Goal: Task Accomplishment & Management: Manage account settings

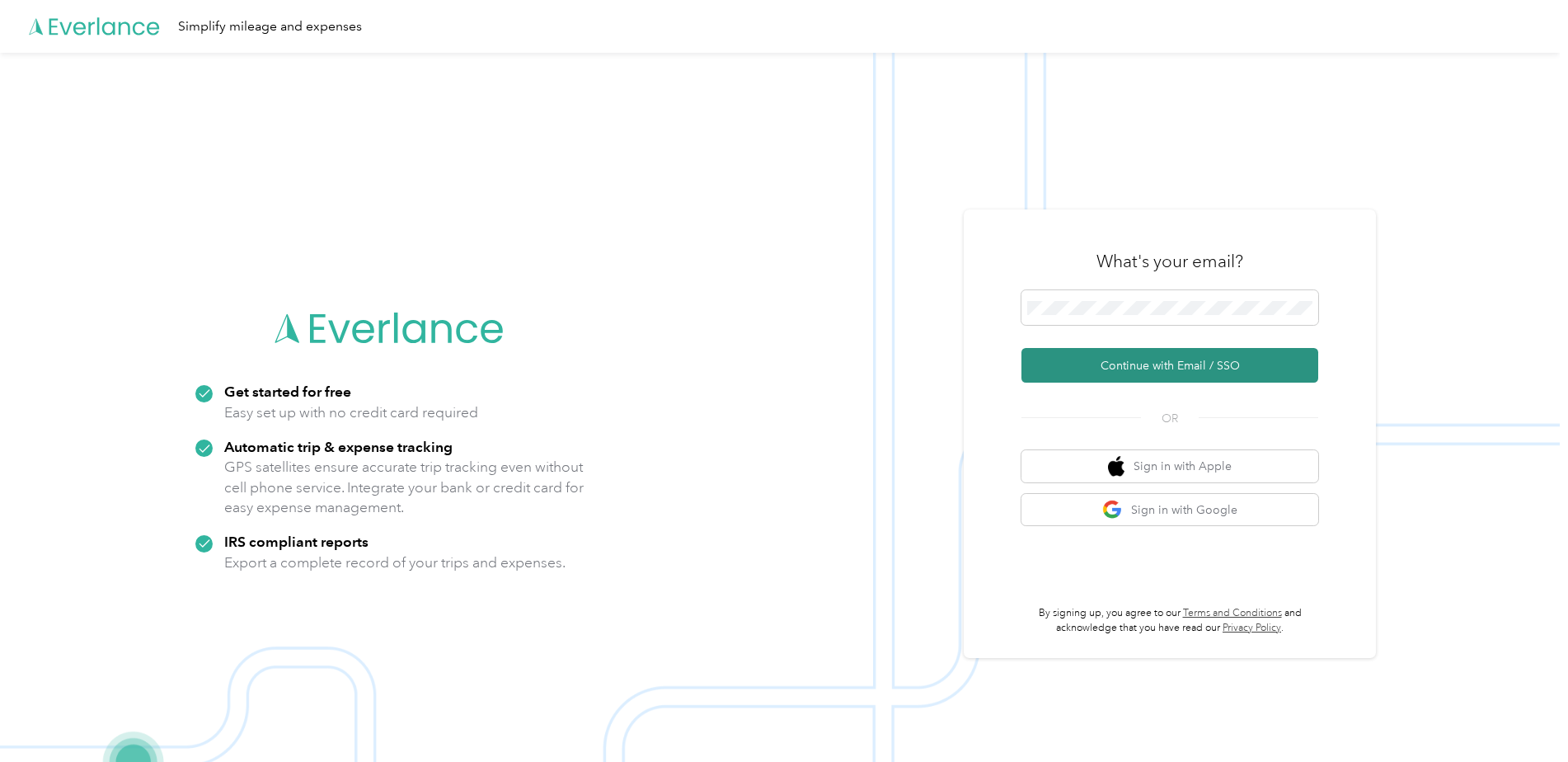
click at [1157, 360] on button "Continue with Email / SSO" at bounding box center [1169, 365] width 297 height 35
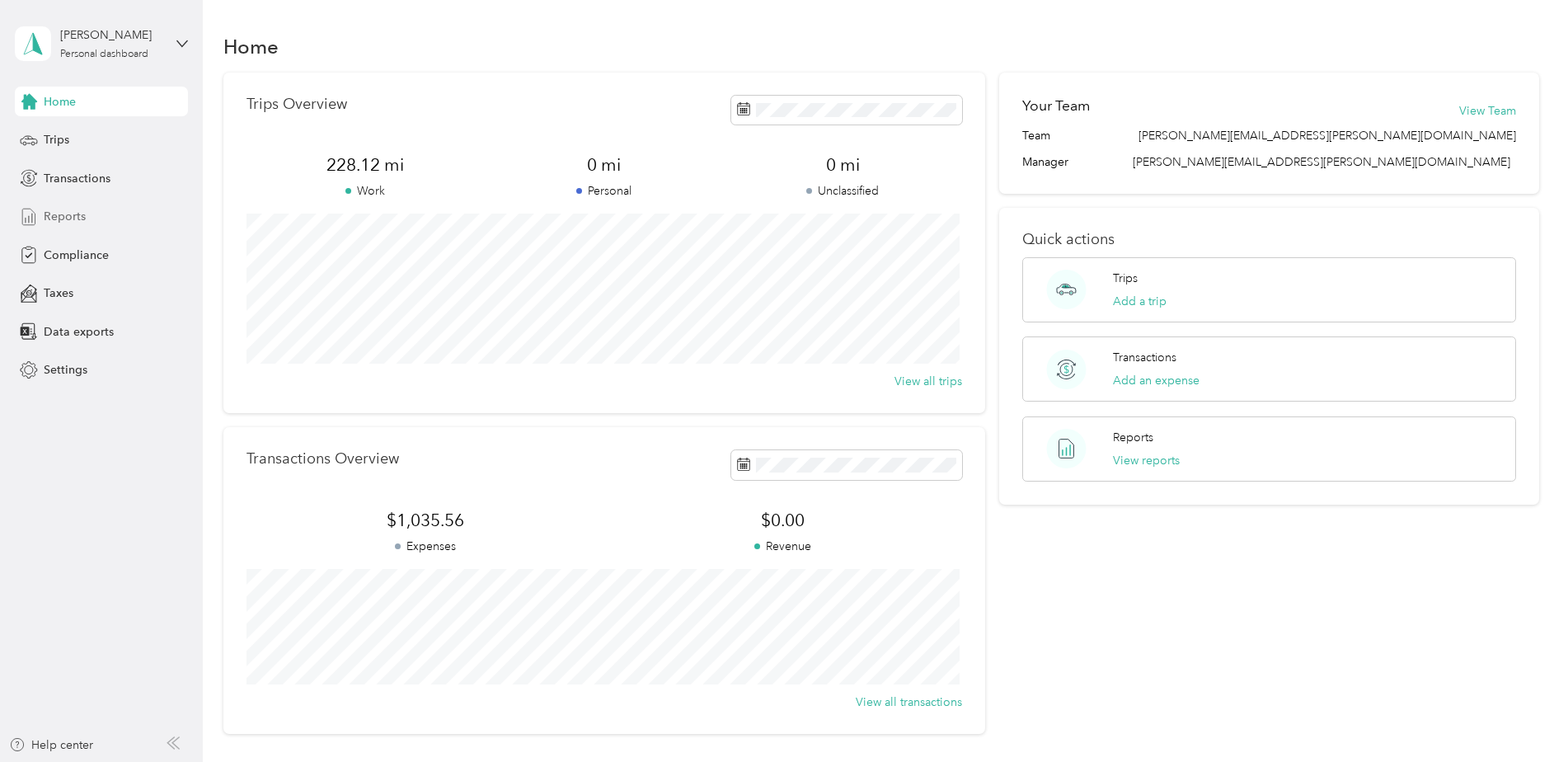
click at [73, 213] on span "Reports" at bounding box center [64, 216] width 42 height 17
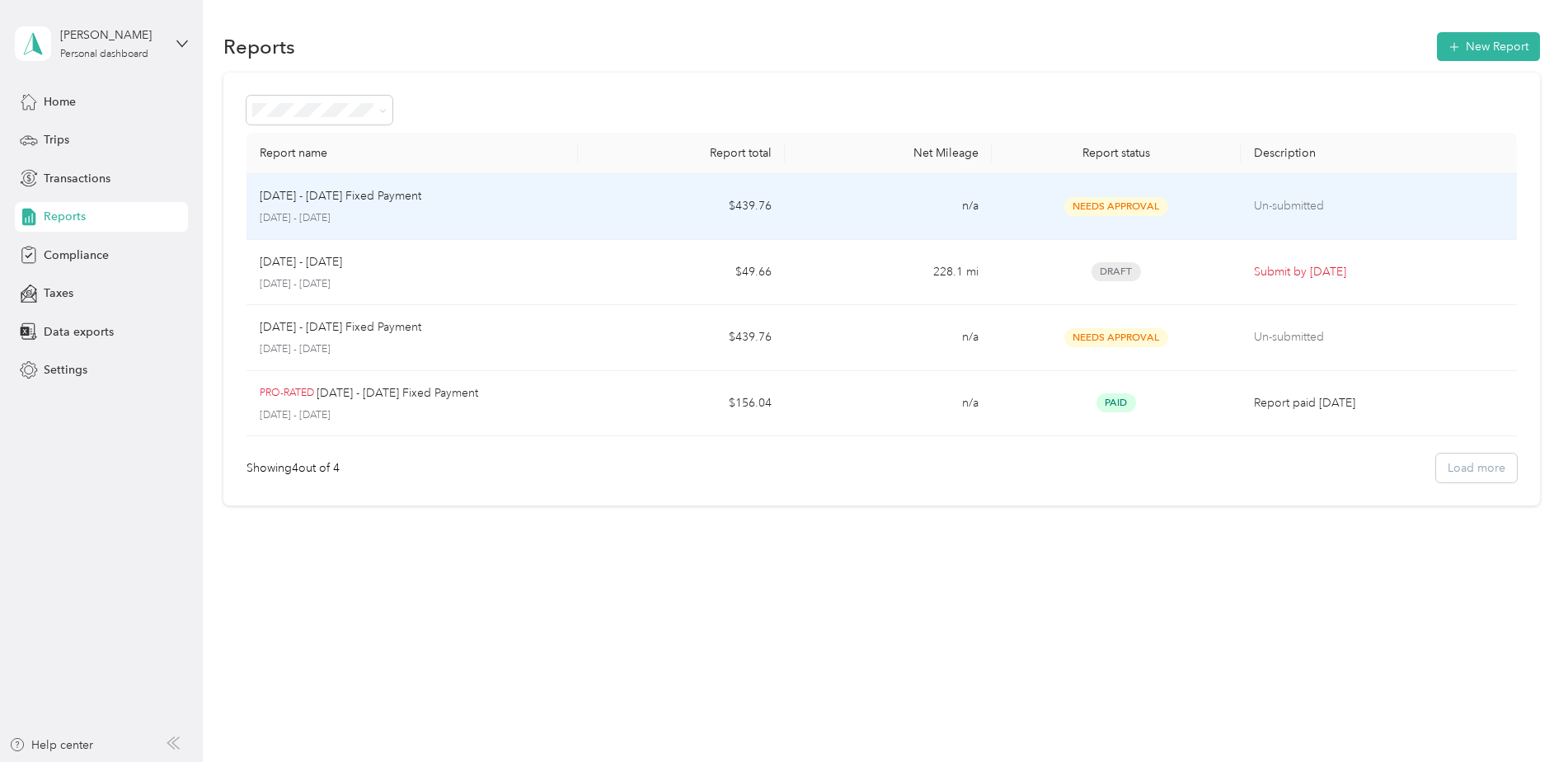
click at [1247, 205] on td "Un-submitted" at bounding box center [1379, 207] width 276 height 66
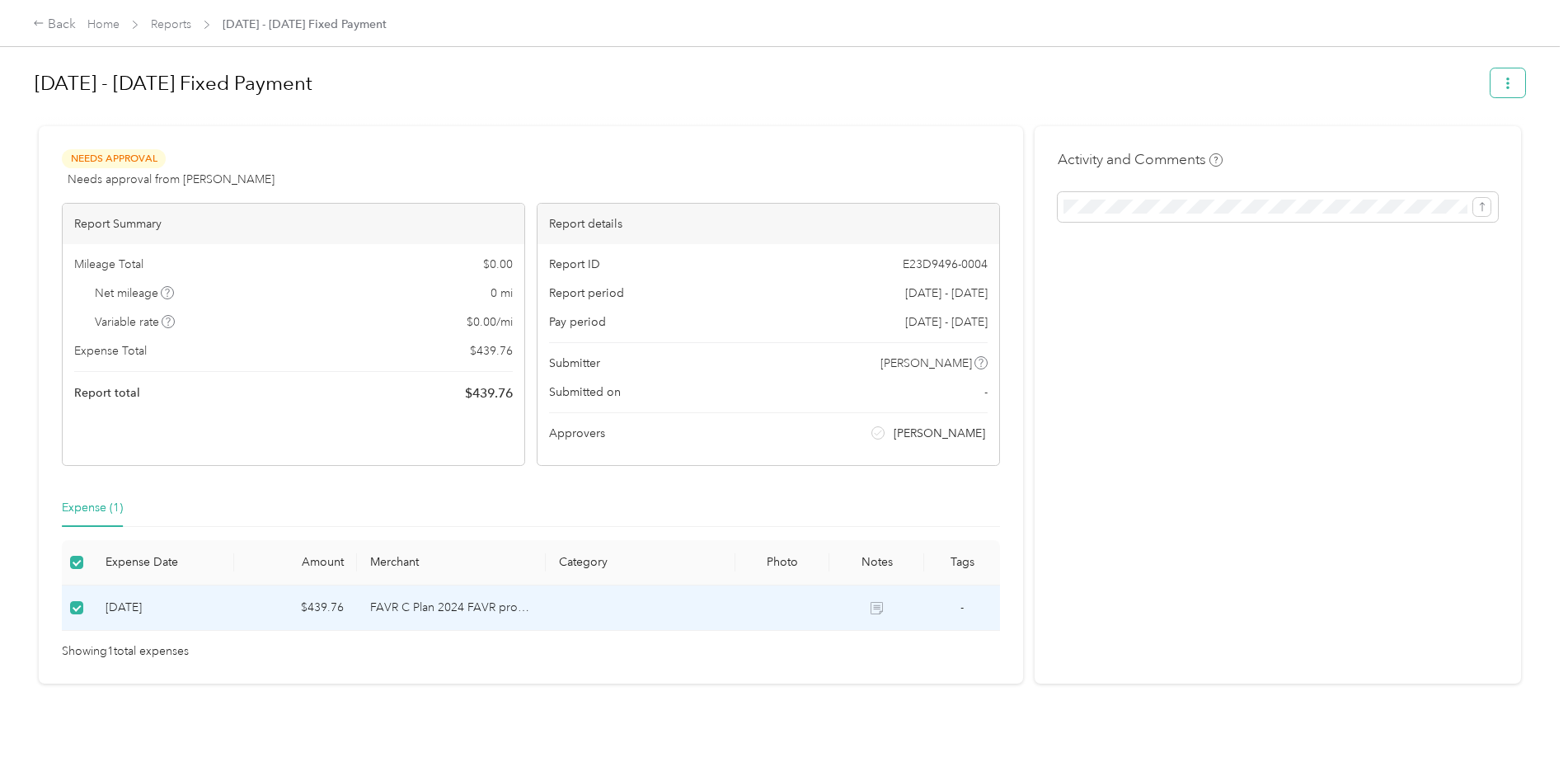
click at [1517, 90] on button "button" at bounding box center [1507, 83] width 35 height 29
click at [1175, 84] on h1 "[DATE] - [DATE] Fixed Payment" at bounding box center [756, 83] width 1444 height 39
click at [45, 20] on div "Back" at bounding box center [54, 25] width 43 height 20
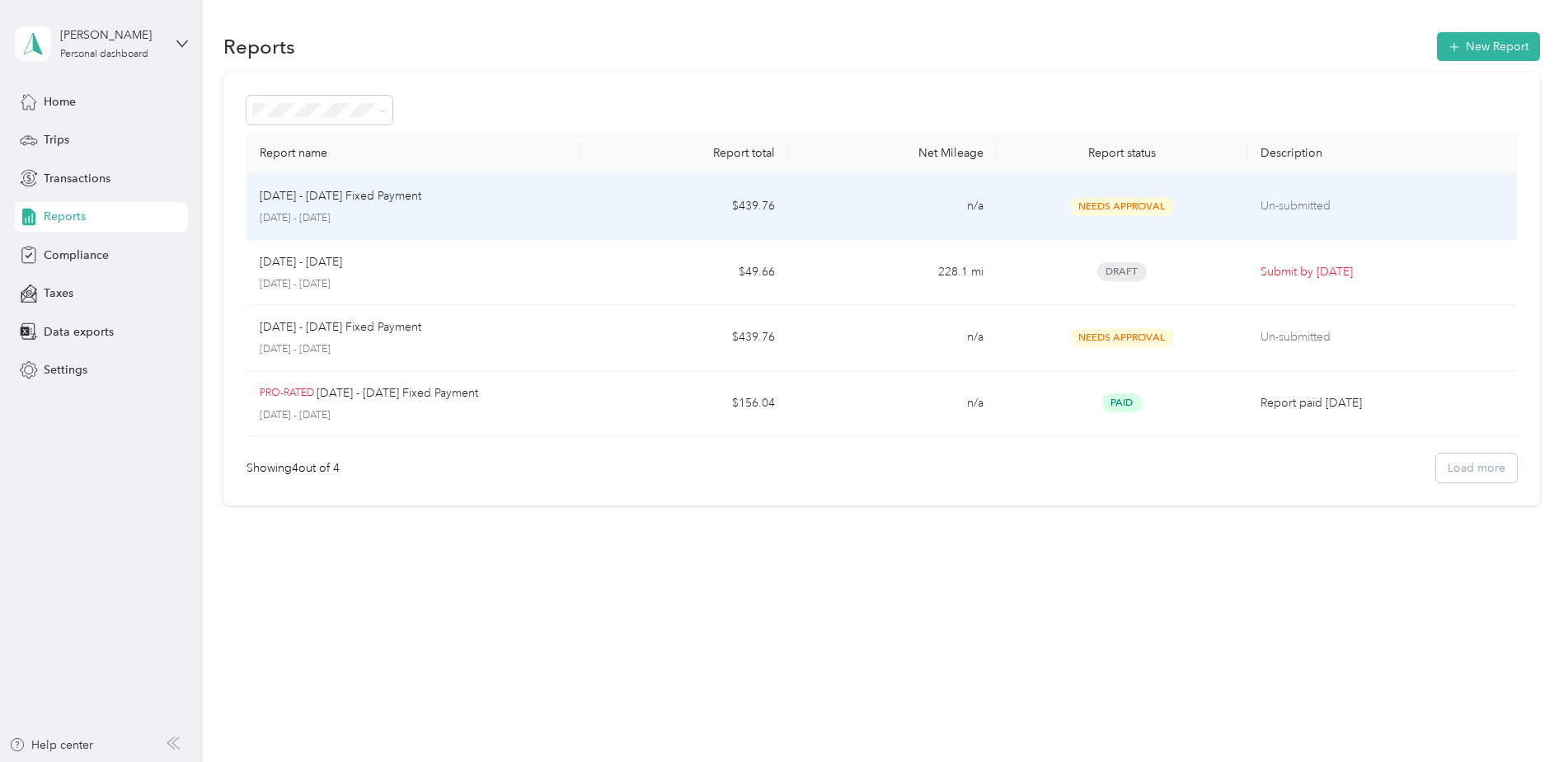
click at [1396, 205] on p "Un-submitted" at bounding box center [1386, 206] width 251 height 18
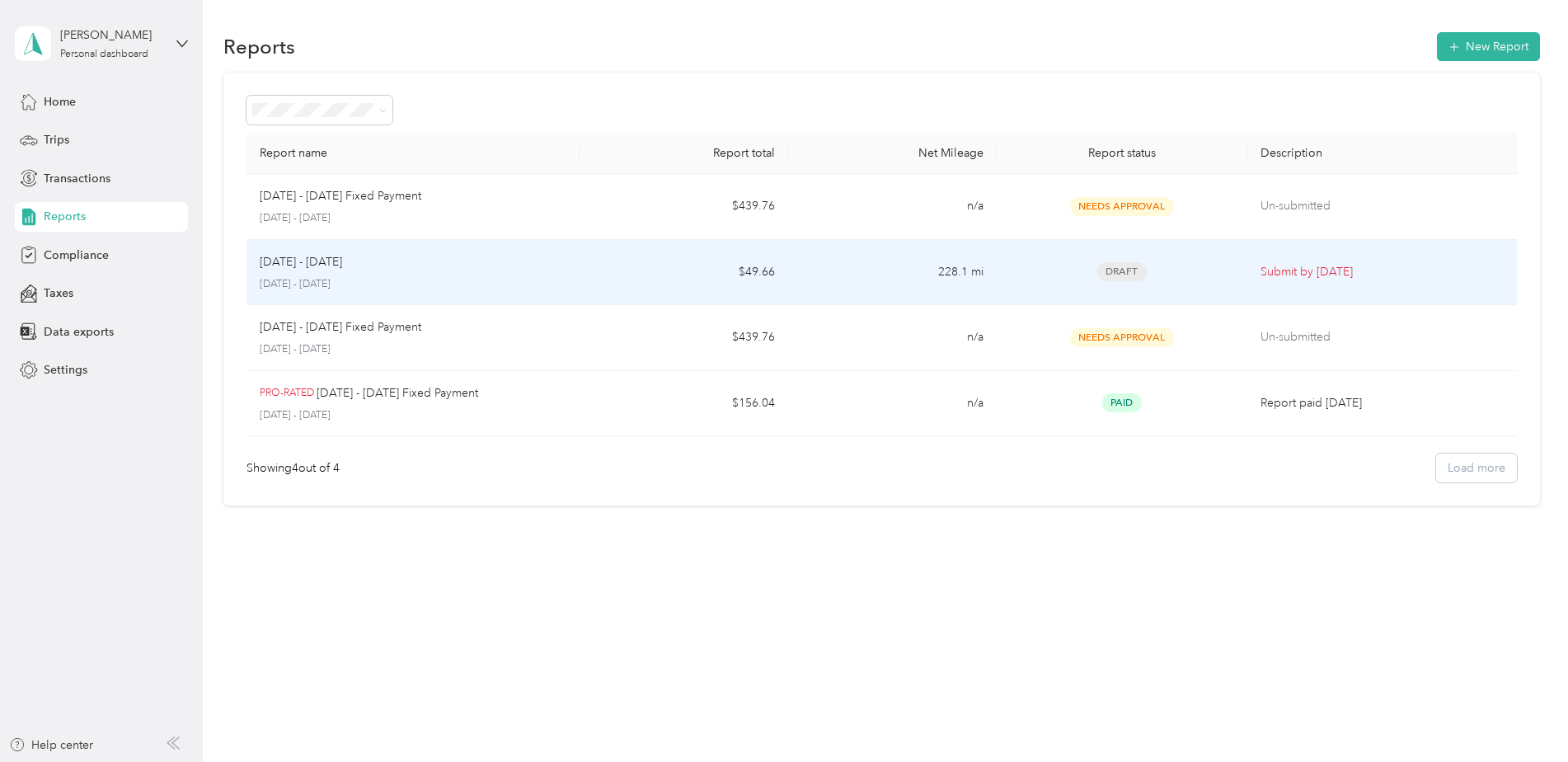
click at [909, 264] on td "228.1 mi" at bounding box center [893, 273] width 208 height 66
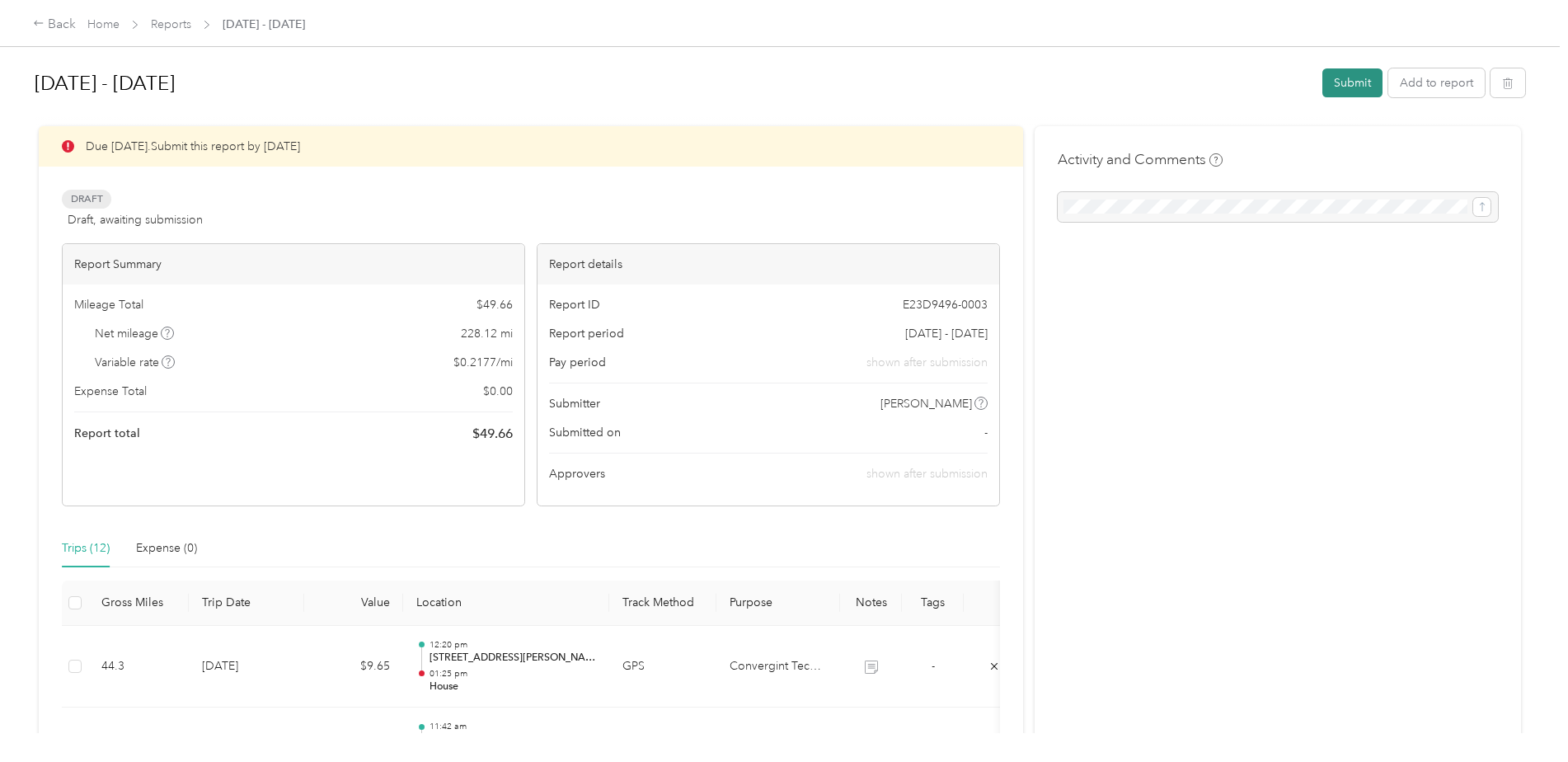
click at [1330, 81] on button "Submit" at bounding box center [1352, 83] width 61 height 29
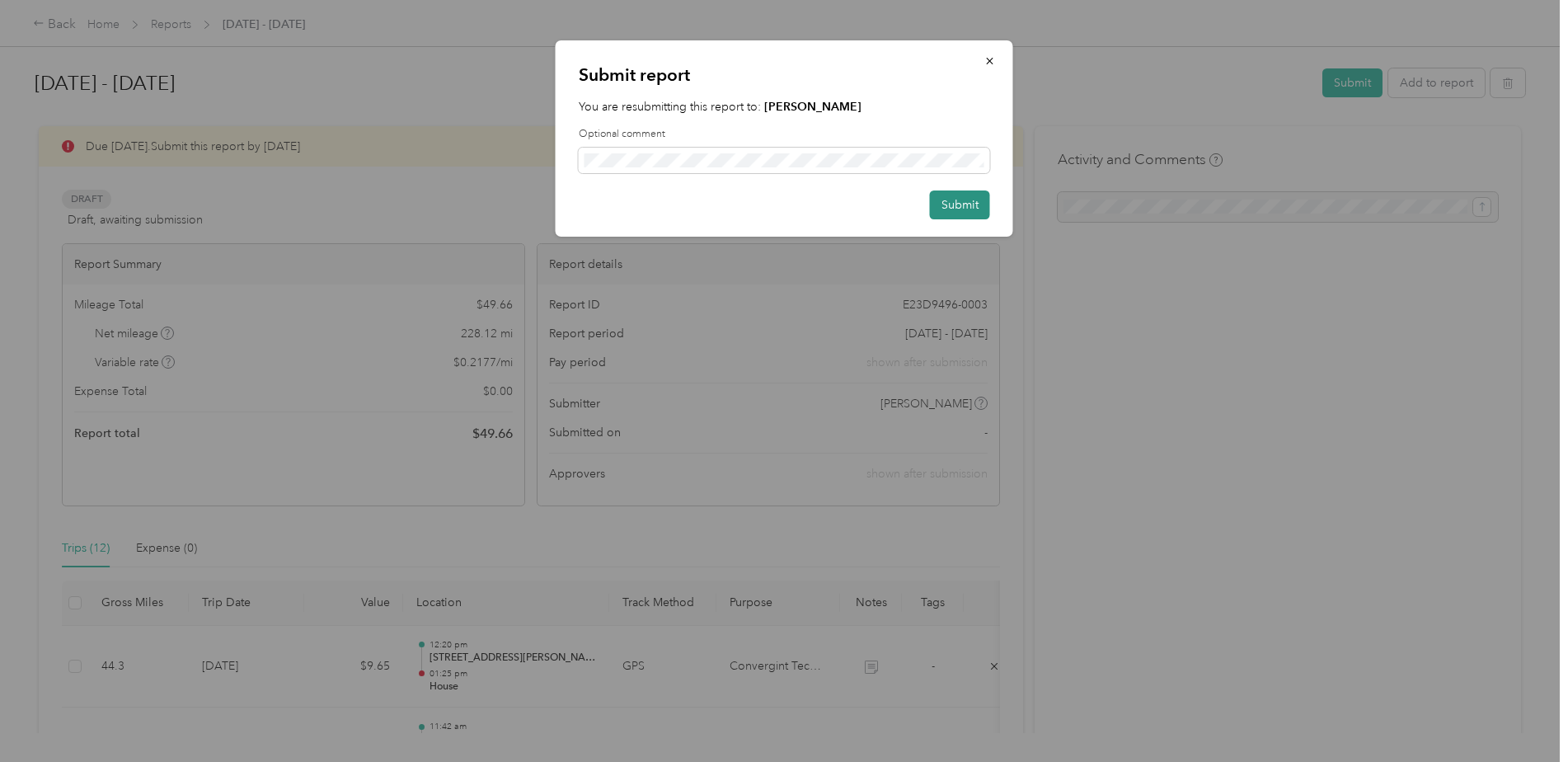
click at [964, 203] on button "Submit" at bounding box center [960, 205] width 61 height 29
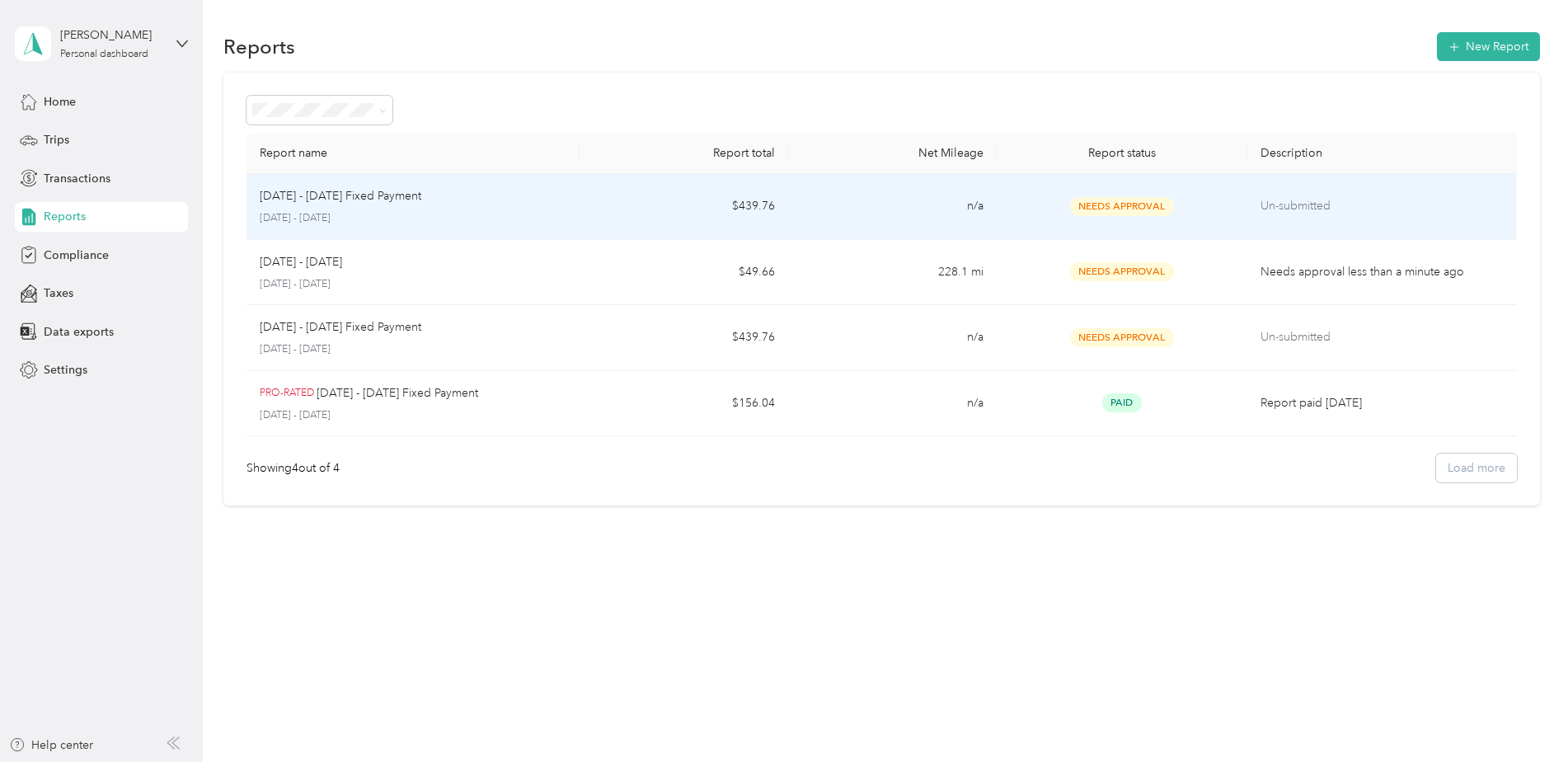
click at [1217, 202] on div "Needs Approval" at bounding box center [1122, 206] width 224 height 19
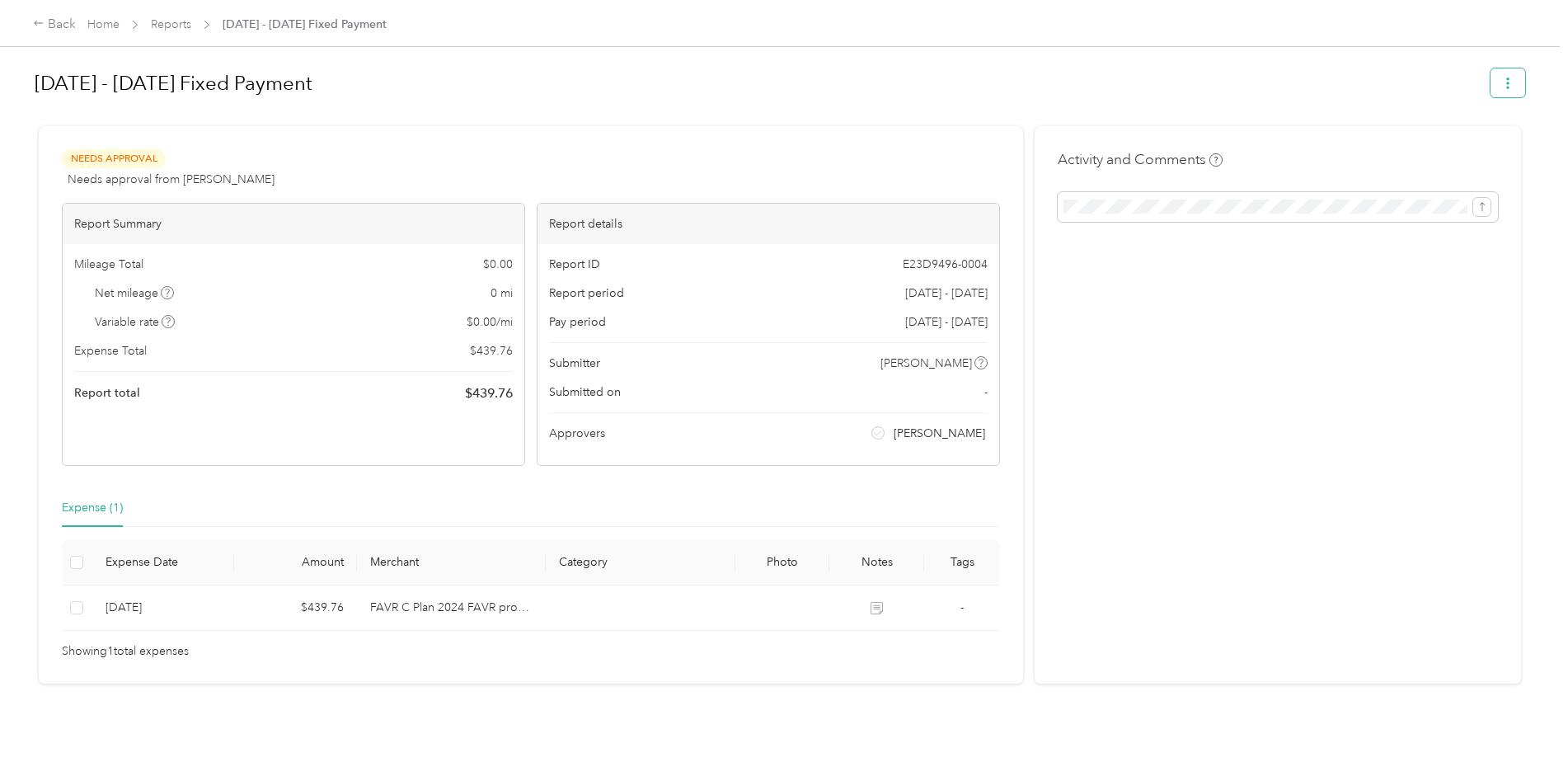
click at [1490, 72] on button "button" at bounding box center [1507, 83] width 35 height 29
click at [1388, 80] on h1 "[DATE] - [DATE] Fixed Payment" at bounding box center [756, 83] width 1444 height 39
click at [49, 24] on div "Back" at bounding box center [54, 25] width 43 height 20
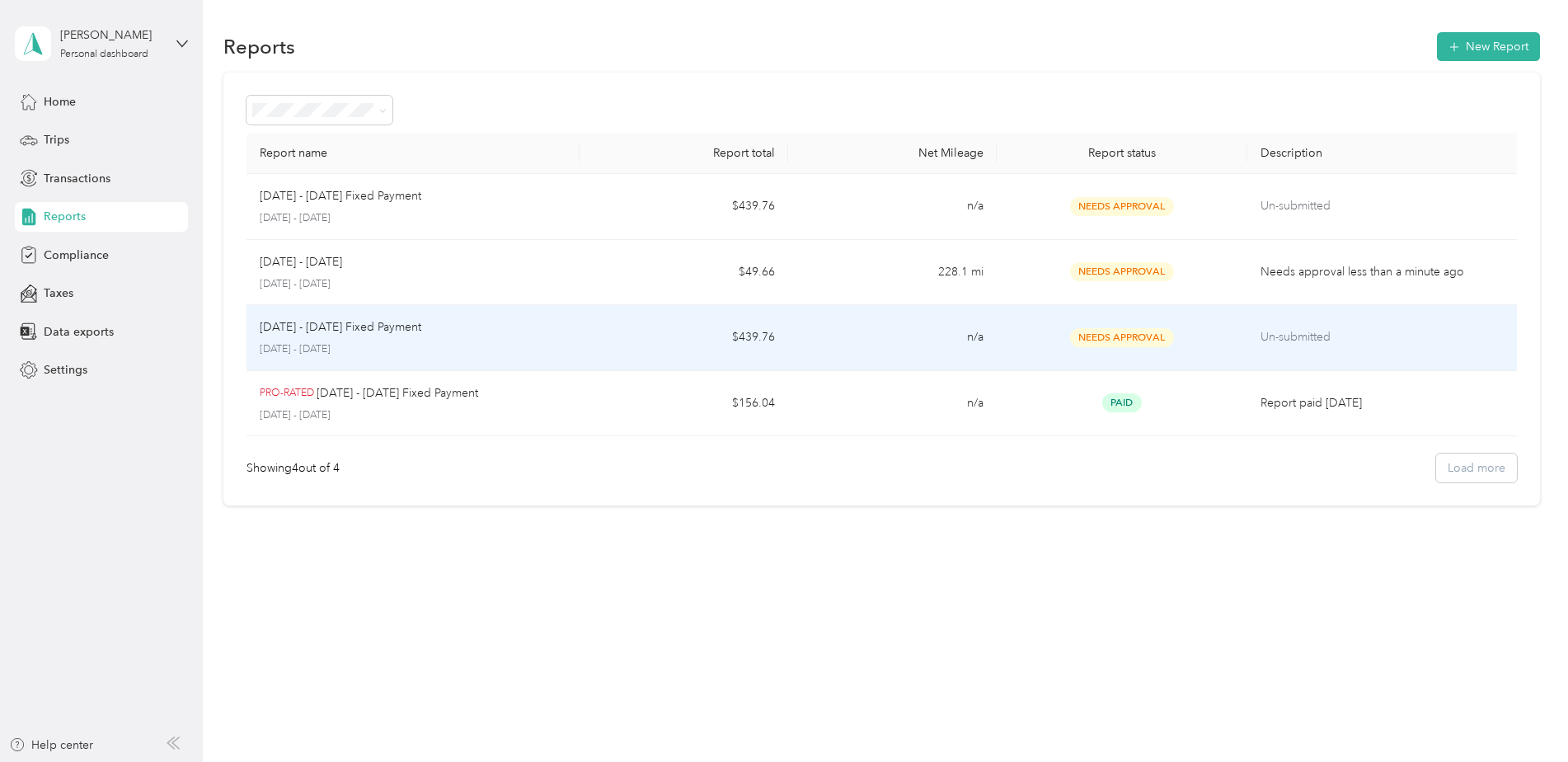
click at [590, 322] on td "$439.76" at bounding box center [683, 338] width 208 height 66
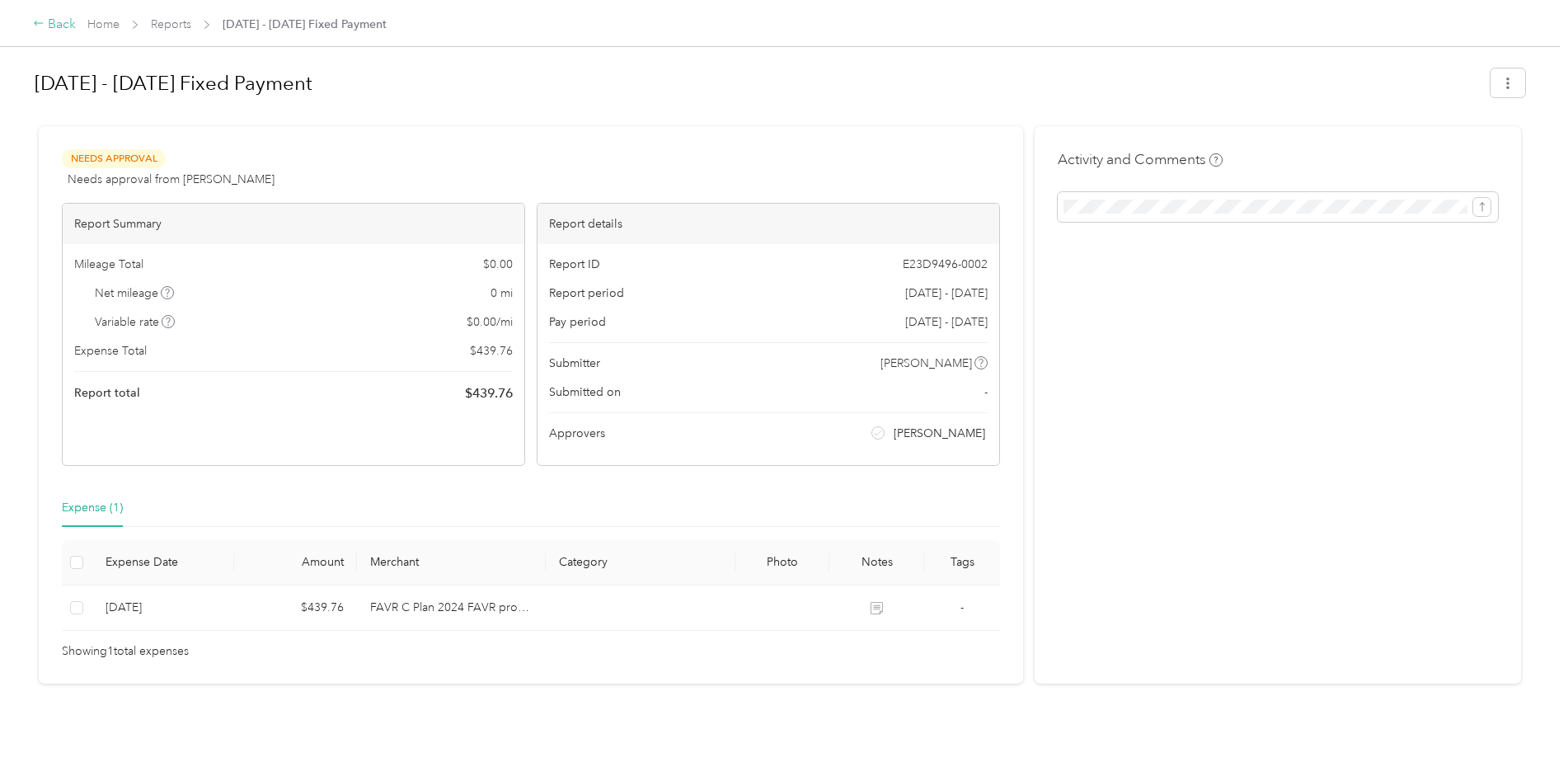
click at [42, 26] on icon at bounding box center [38, 22] width 12 height 12
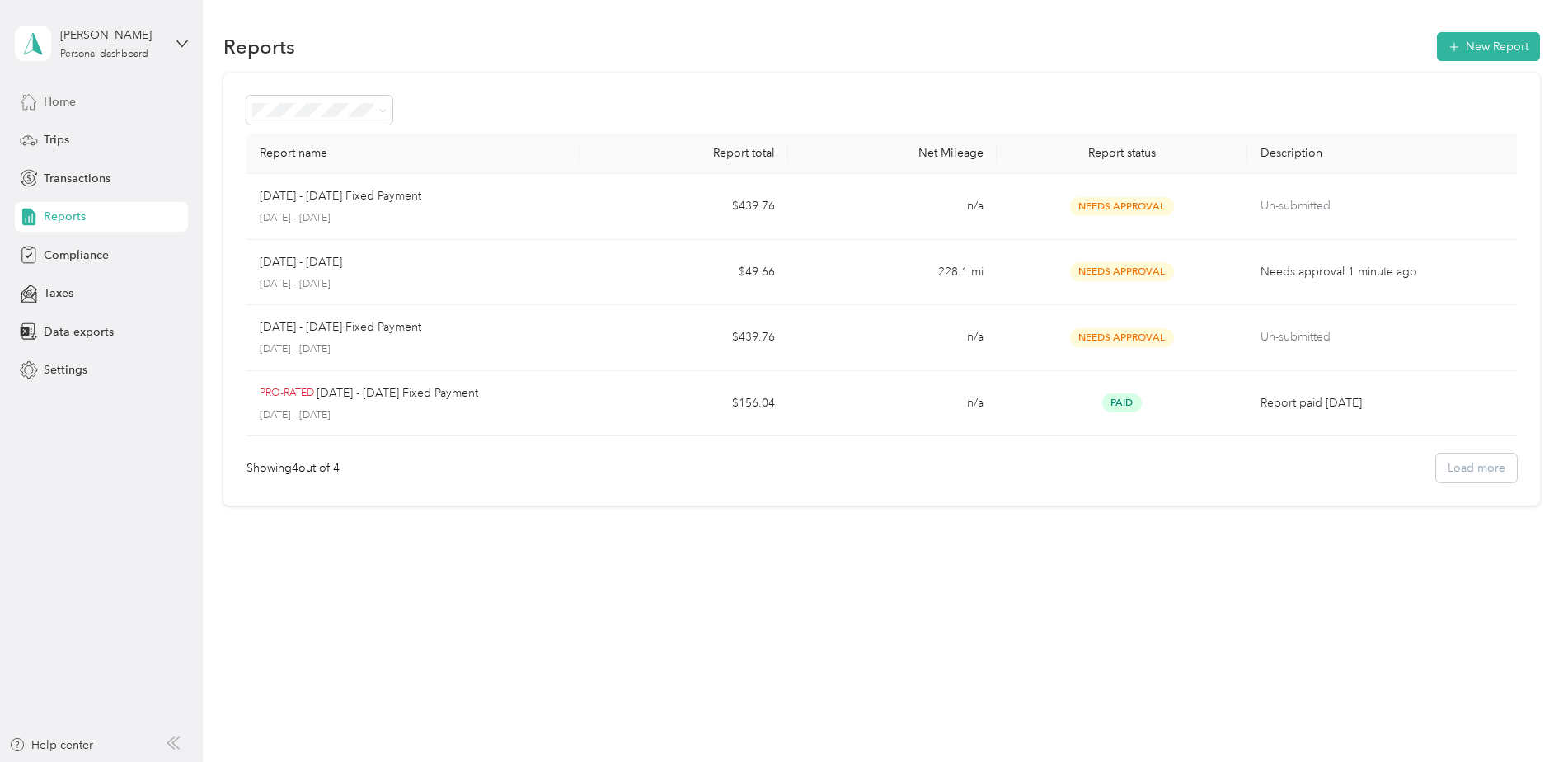
click at [51, 101] on span "Home" at bounding box center [60, 102] width 32 height 17
